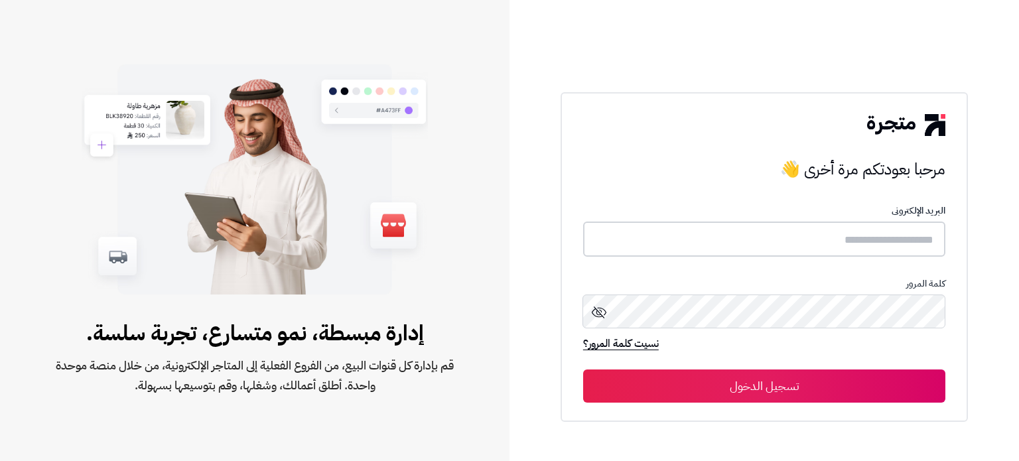
click at [744, 237] on input "text" at bounding box center [764, 239] width 362 height 35
paste input "**********"
type input "**********"
click at [759, 398] on button "تسجيل الدخول" at bounding box center [764, 386] width 362 height 33
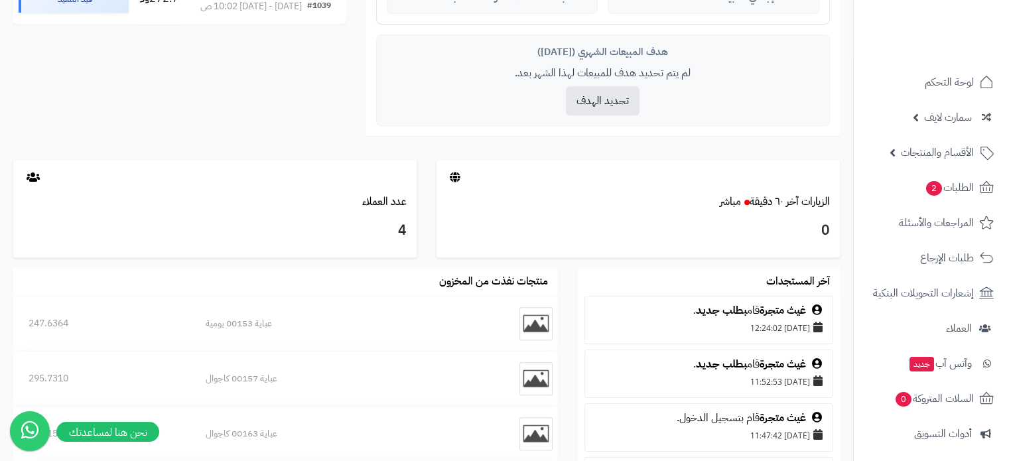
scroll to position [719, 0]
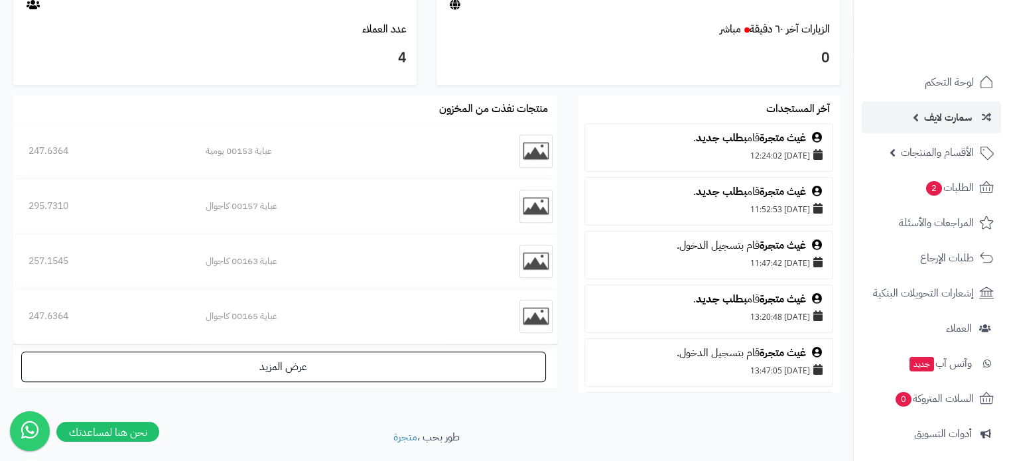
click at [941, 115] on span "سمارت لايف" at bounding box center [948, 117] width 48 height 19
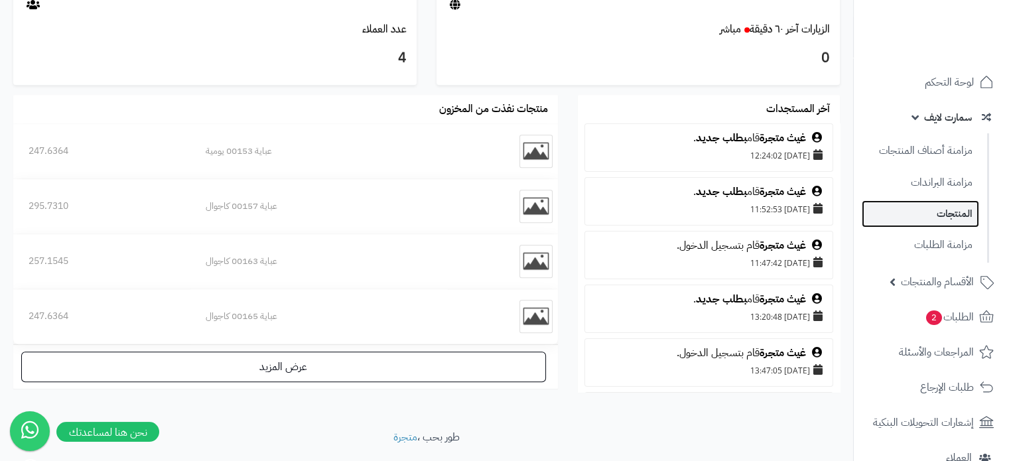
click at [949, 212] on link "المنتجات" at bounding box center [920, 213] width 117 height 27
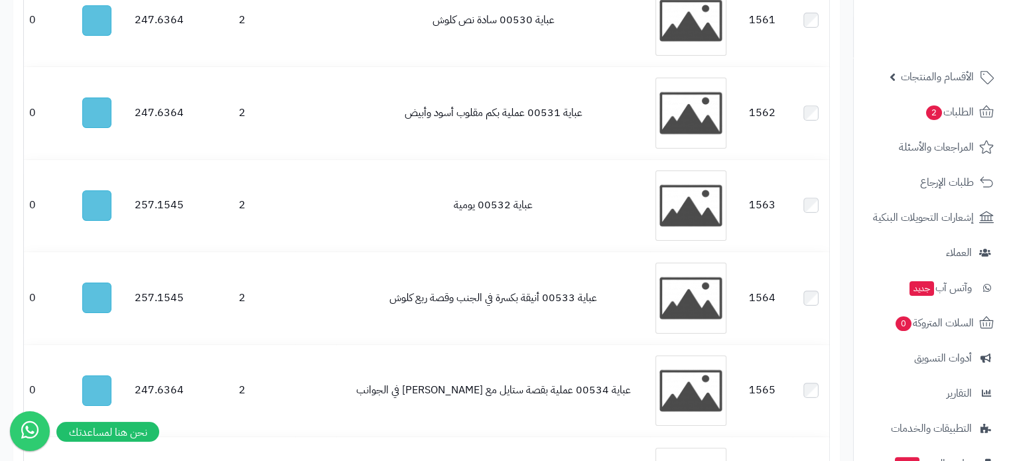
scroll to position [210, 0]
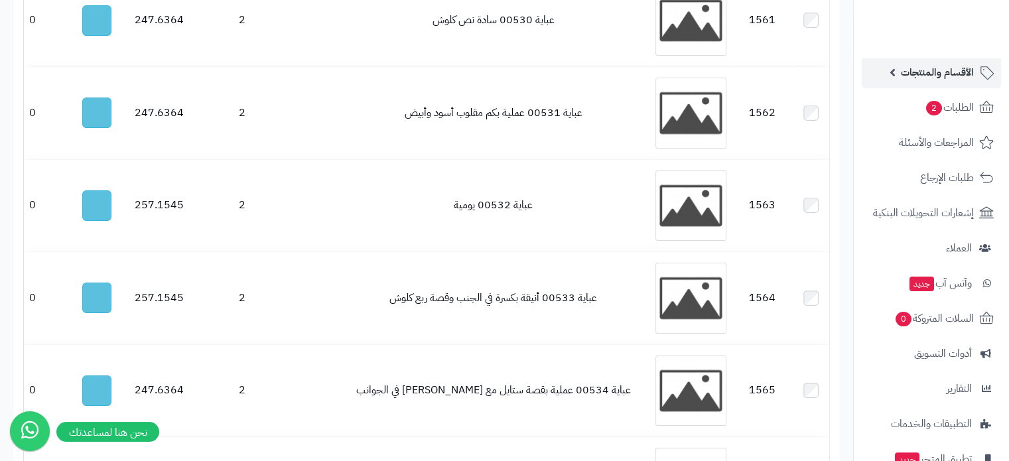
click at [942, 66] on span "الأقسام والمنتجات" at bounding box center [937, 72] width 73 height 19
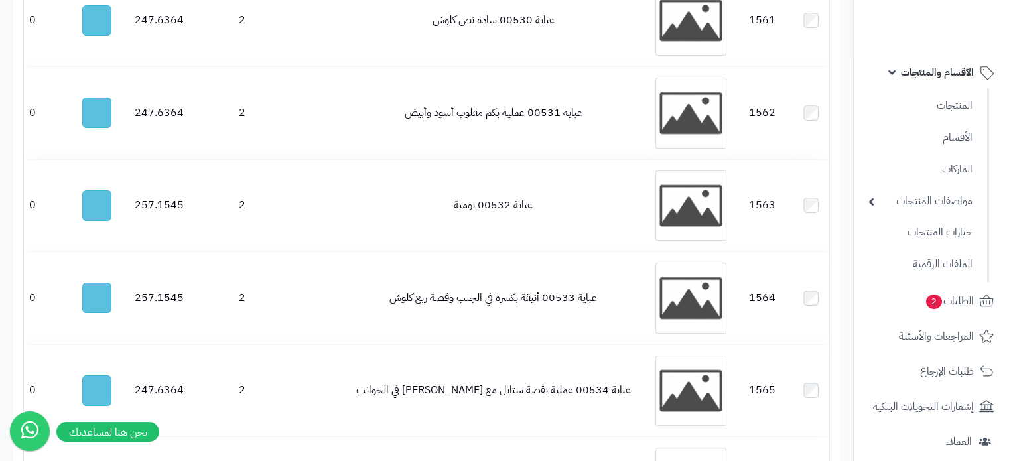
scroll to position [77, 0]
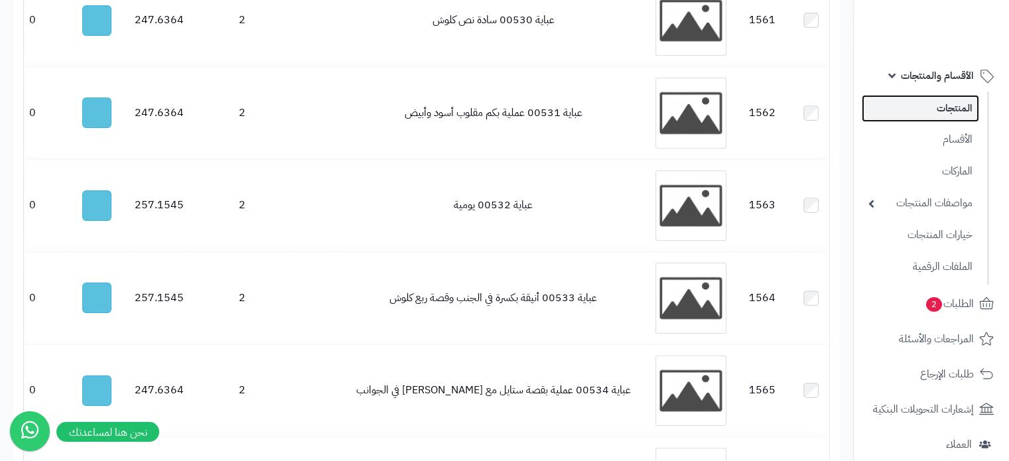
click at [947, 111] on link "المنتجات" at bounding box center [920, 108] width 117 height 27
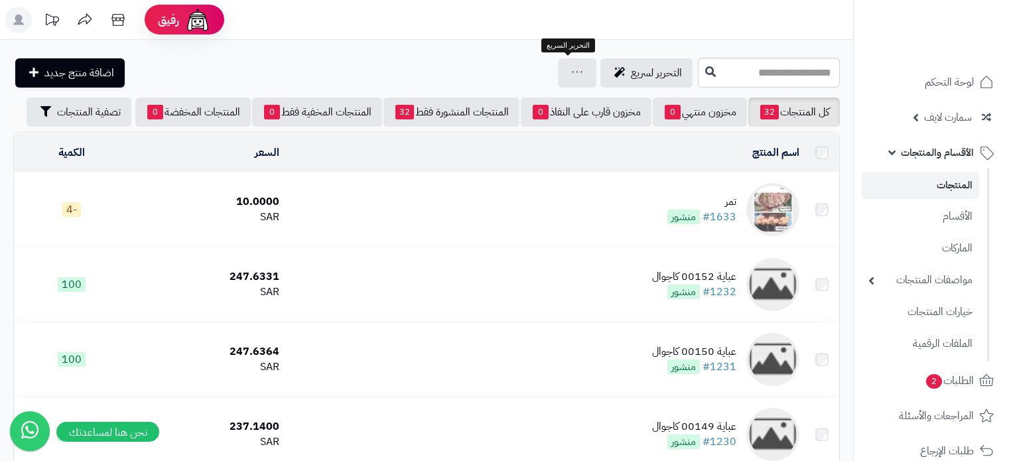
click at [337, 220] on td "تمر #1633 منشور" at bounding box center [545, 209] width 520 height 74
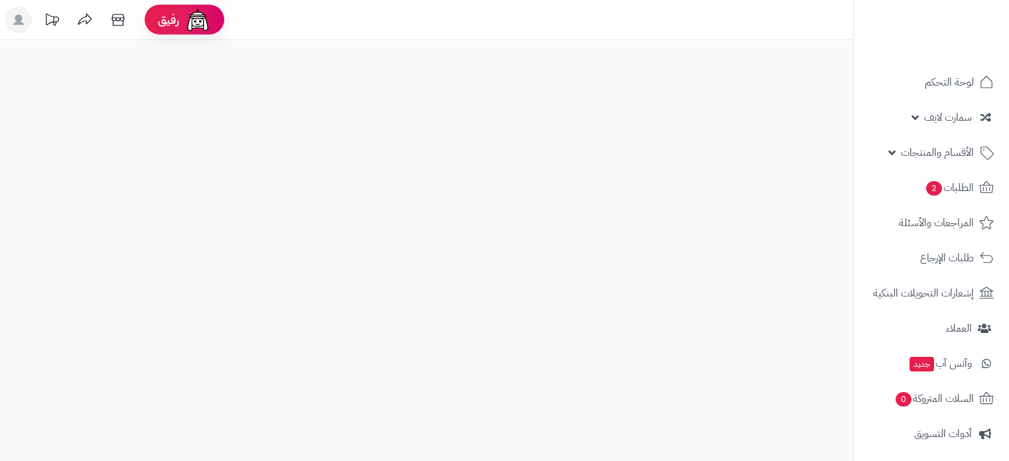
select select
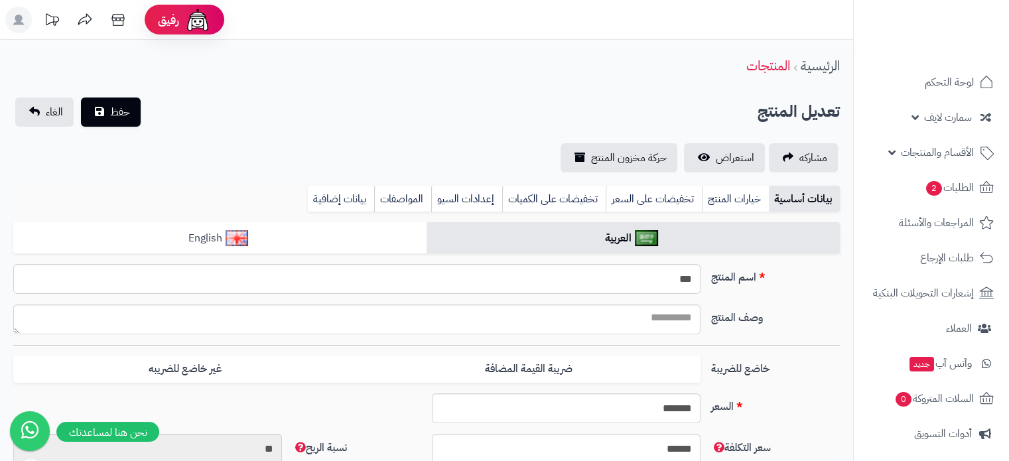
type input "*****"
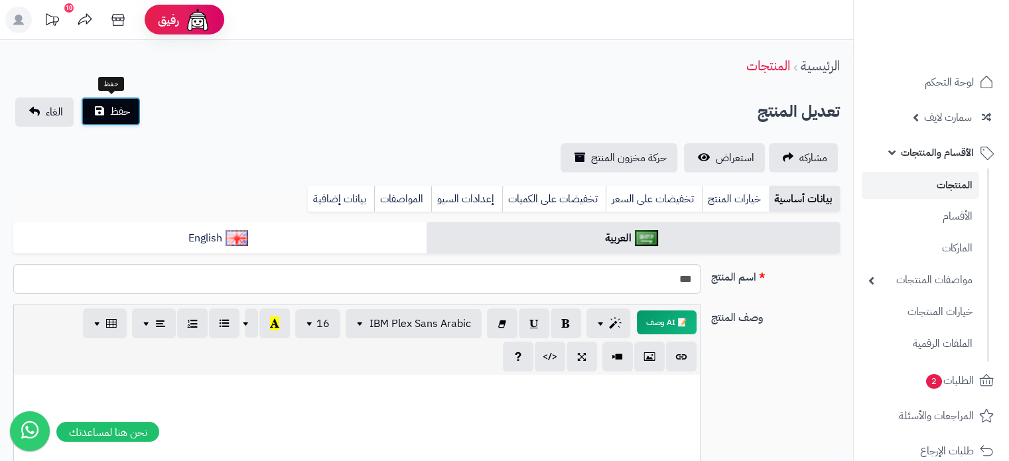
click at [111, 109] on span "حفظ" at bounding box center [120, 111] width 20 height 16
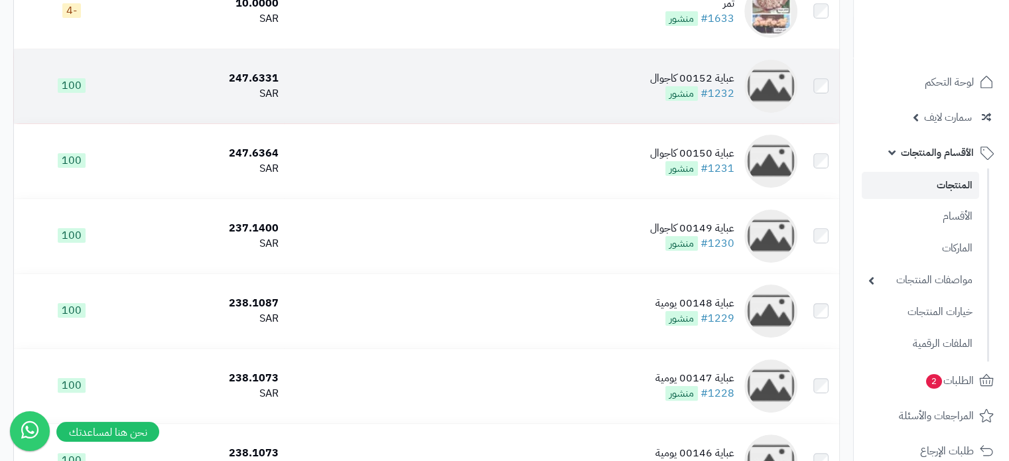
scroll to position [254, 0]
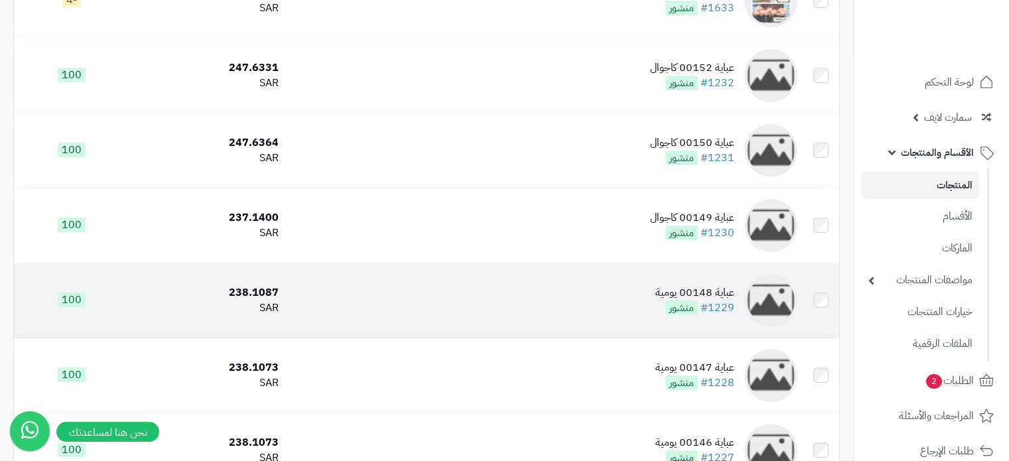
click at [424, 289] on td "عباية 00148 يومية #1229 منشور" at bounding box center [543, 300] width 518 height 74
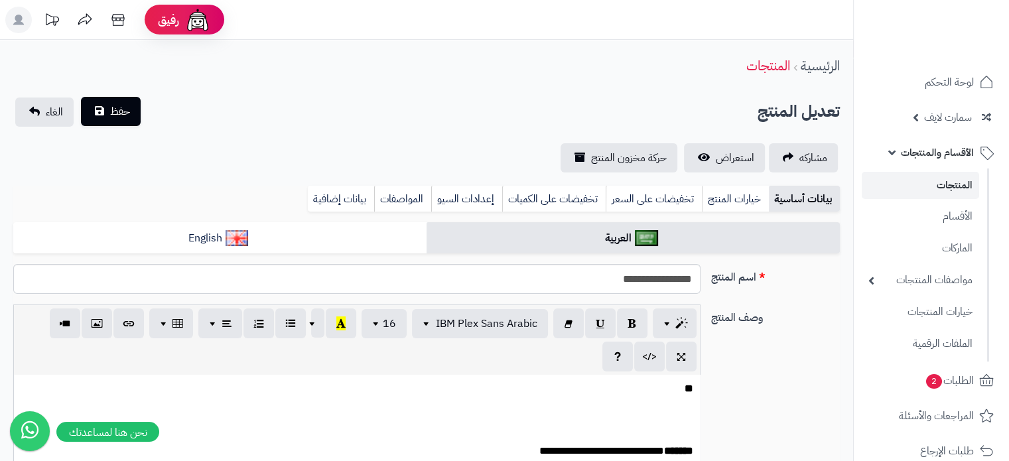
scroll to position [0, 10]
click at [103, 111] on button "حفظ" at bounding box center [111, 111] width 60 height 29
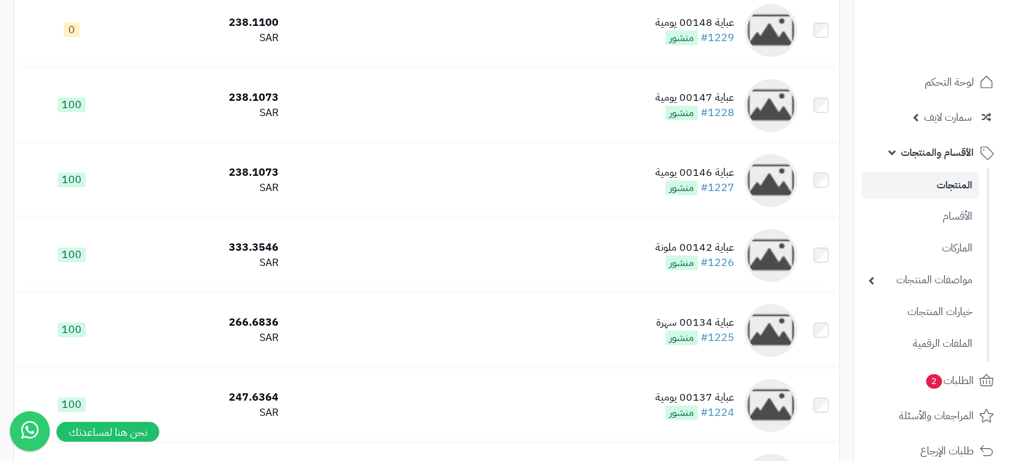
scroll to position [575, 0]
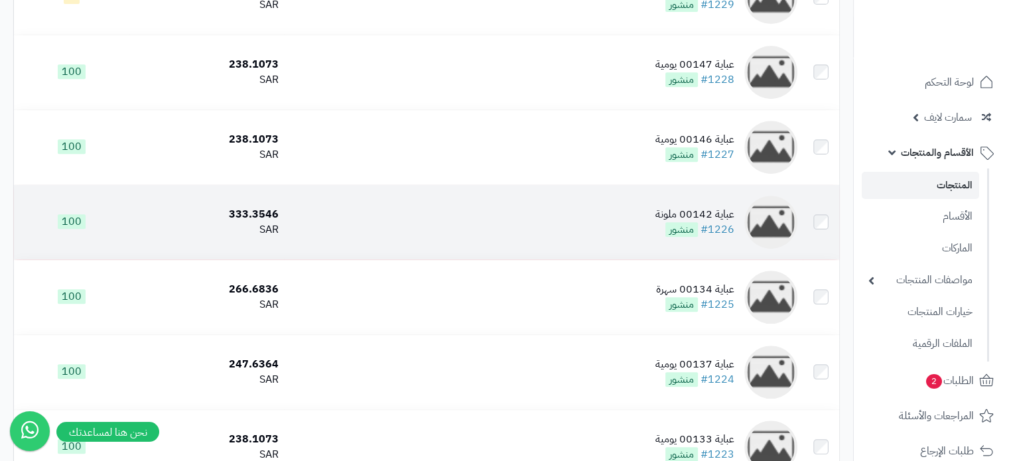
click at [481, 217] on td "عباية 00142 ملونة #1226 منشور" at bounding box center [543, 222] width 518 height 74
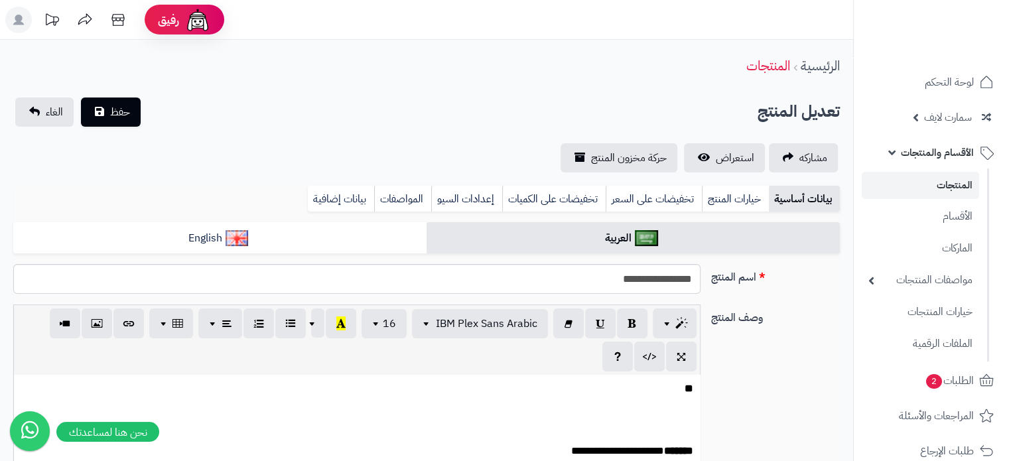
scroll to position [0, 10]
click at [115, 118] on span "حفظ" at bounding box center [120, 112] width 20 height 16
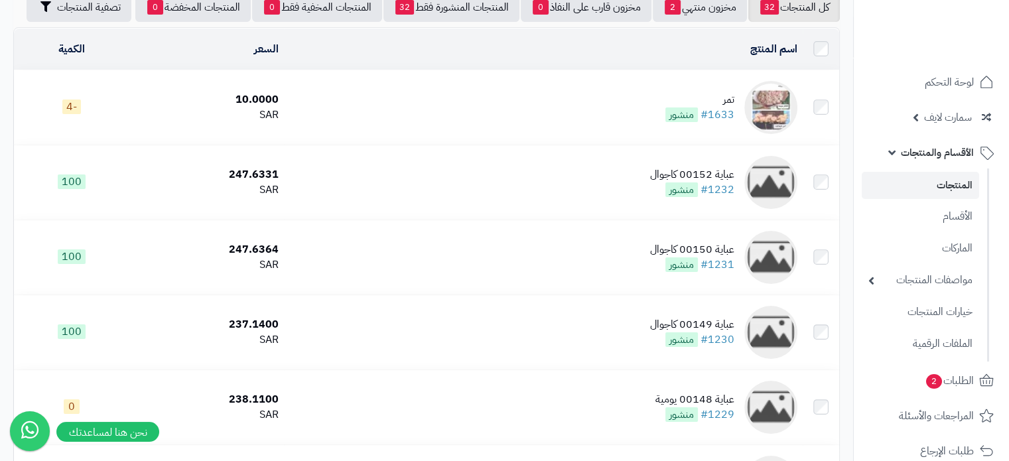
scroll to position [165, 0]
